Goal: Task Accomplishment & Management: Manage account settings

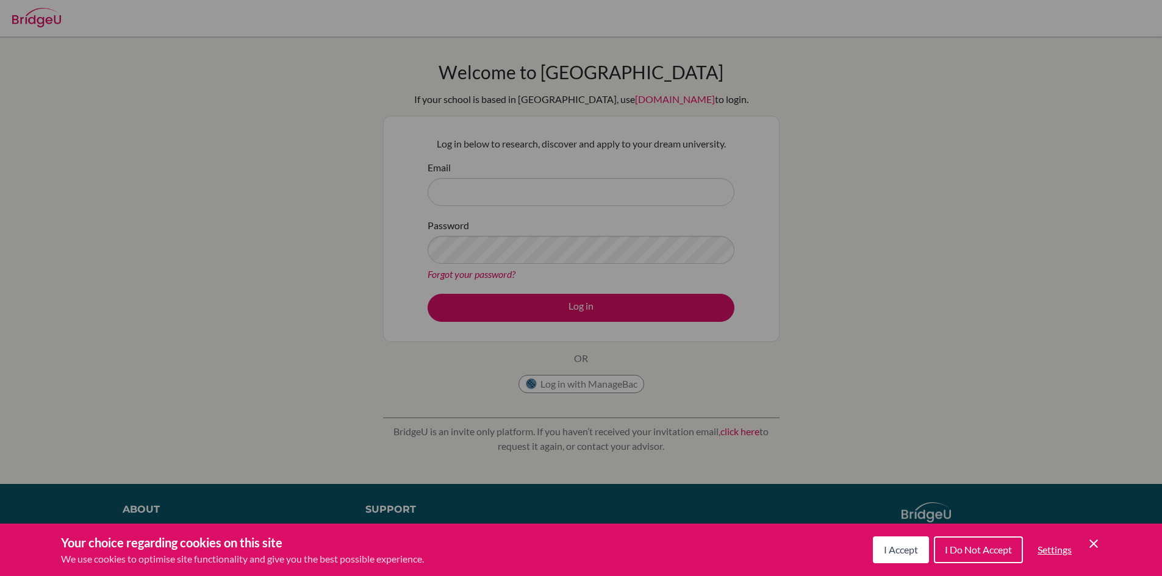
click at [917, 549] on button "I Accept" at bounding box center [901, 550] width 56 height 27
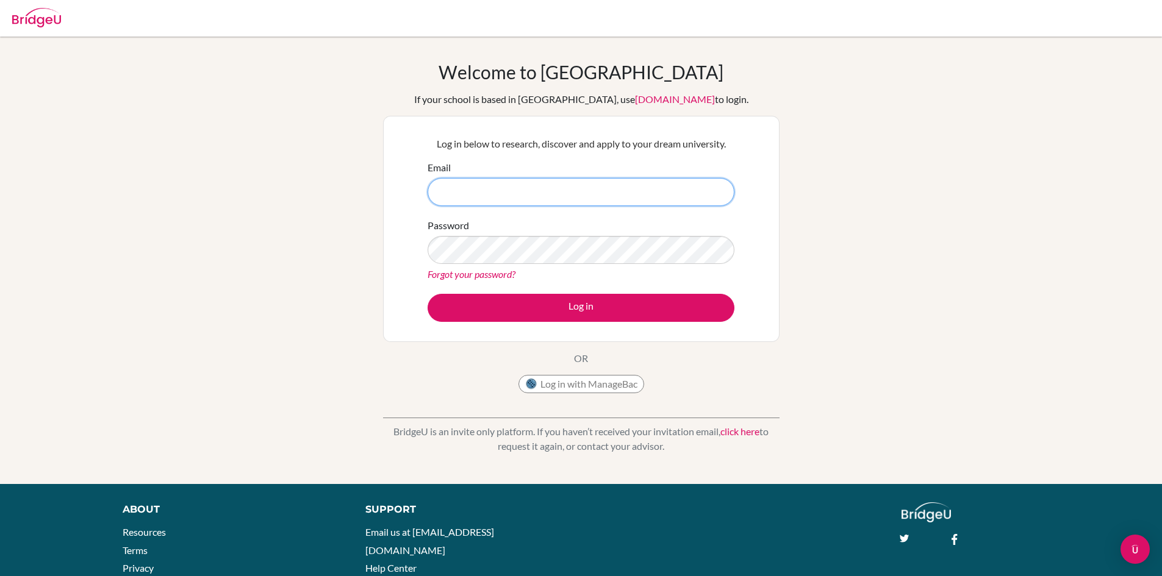
click at [583, 185] on input "Email" at bounding box center [581, 192] width 307 height 28
type input "[EMAIL_ADDRESS][DOMAIN_NAME]"
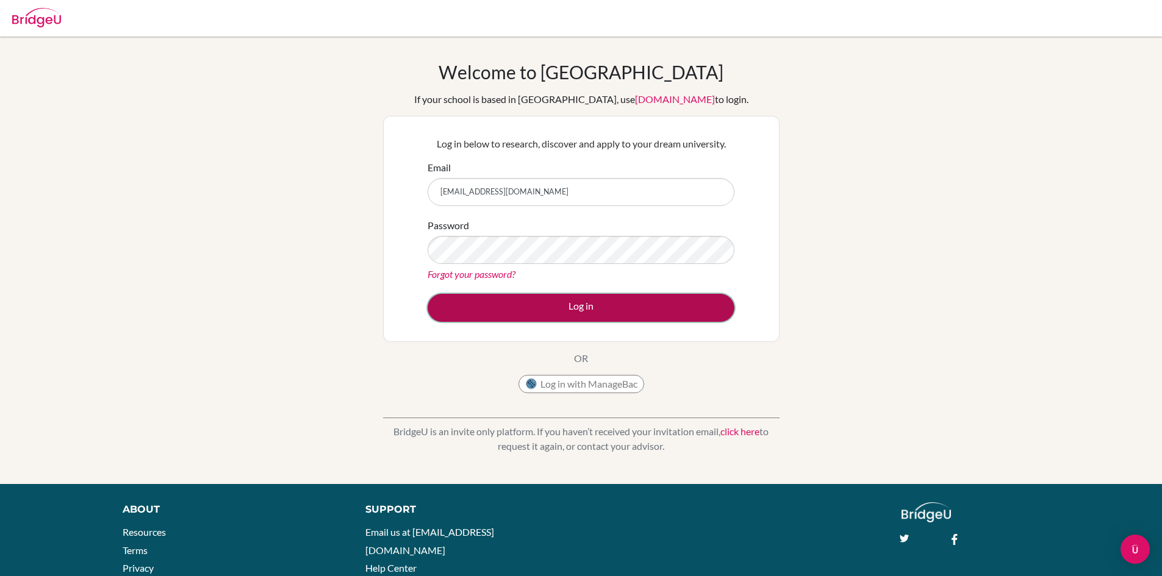
click at [620, 304] on button "Log in" at bounding box center [581, 308] width 307 height 28
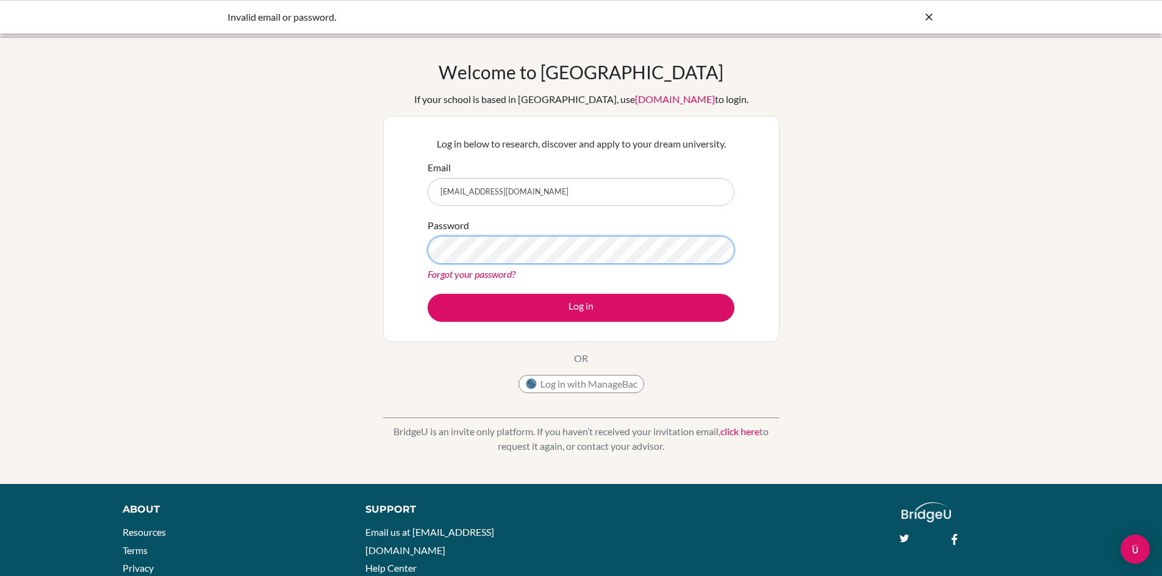
click at [428, 294] on button "Log in" at bounding box center [581, 308] width 307 height 28
click at [489, 270] on link "Forgot your password?" at bounding box center [472, 274] width 88 height 12
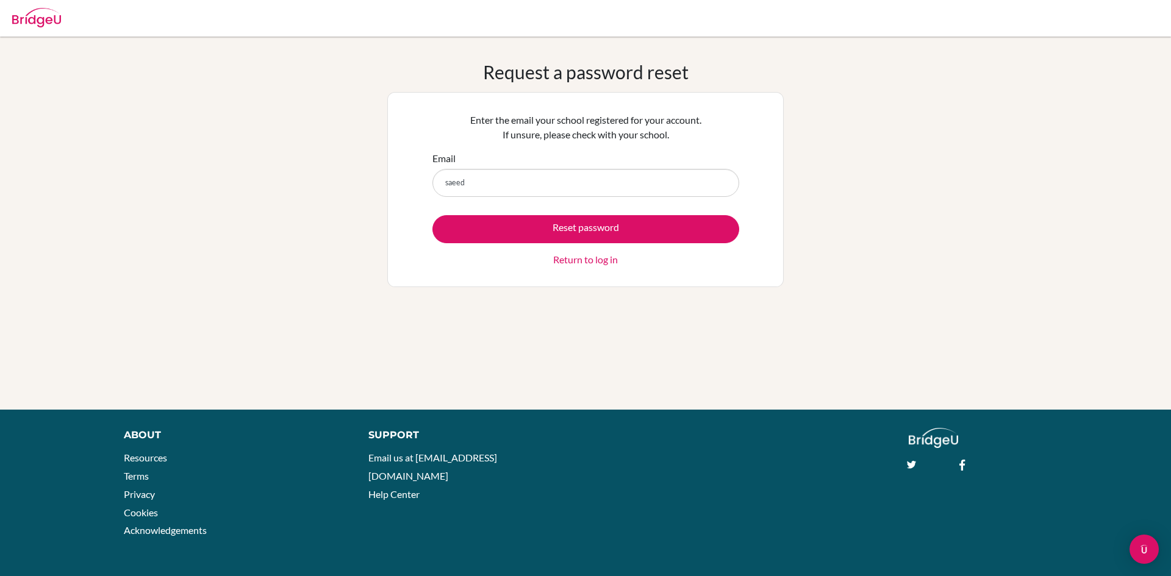
type input "[EMAIL_ADDRESS][DOMAIN_NAME]"
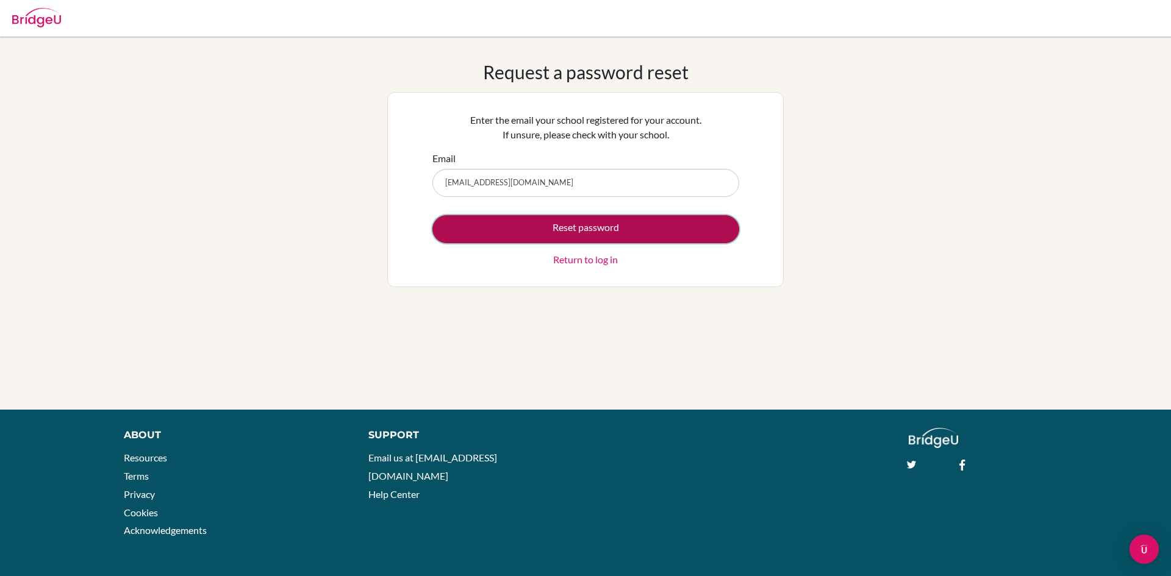
click at [539, 227] on button "Reset password" at bounding box center [585, 229] width 307 height 28
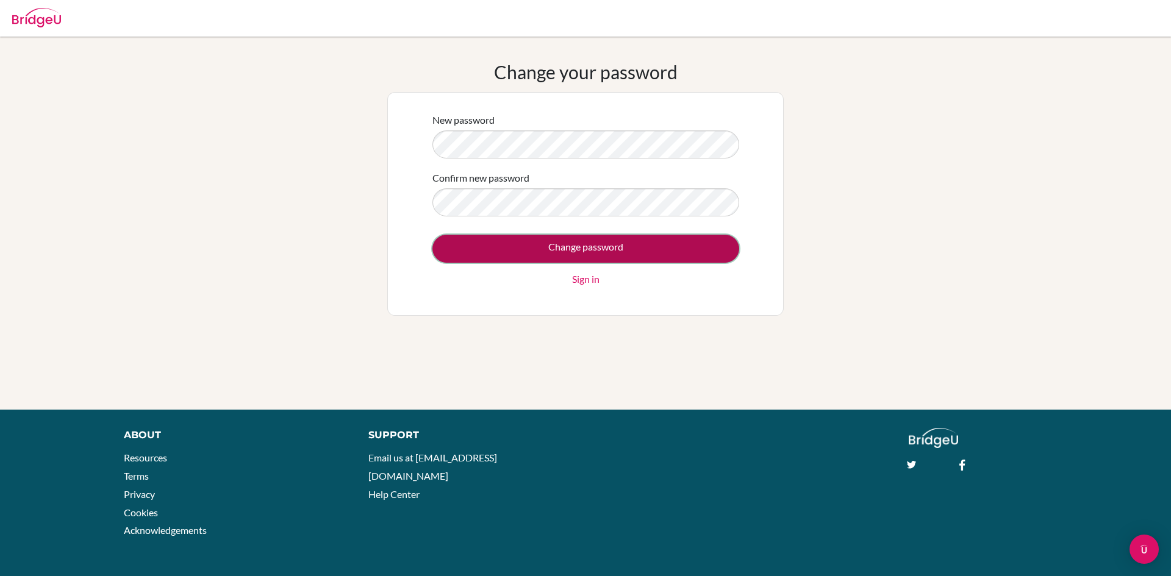
click at [607, 250] on input "Change password" at bounding box center [585, 249] width 307 height 28
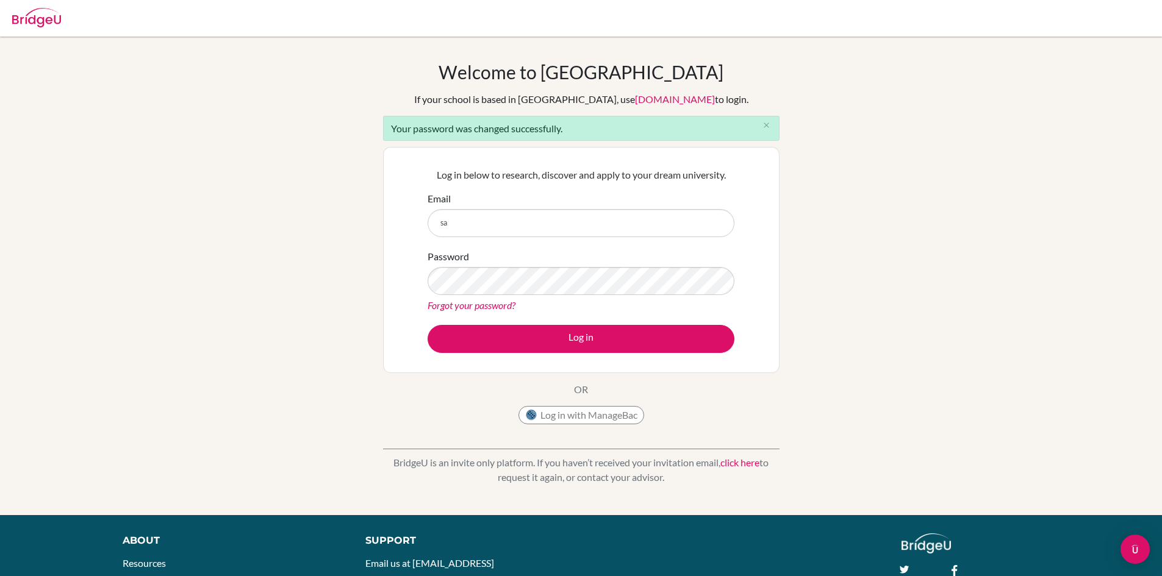
type input "[EMAIL_ADDRESS][DOMAIN_NAME]"
click at [428, 325] on button "Log in" at bounding box center [581, 339] width 307 height 28
